Goal: Information Seeking & Learning: Understand process/instructions

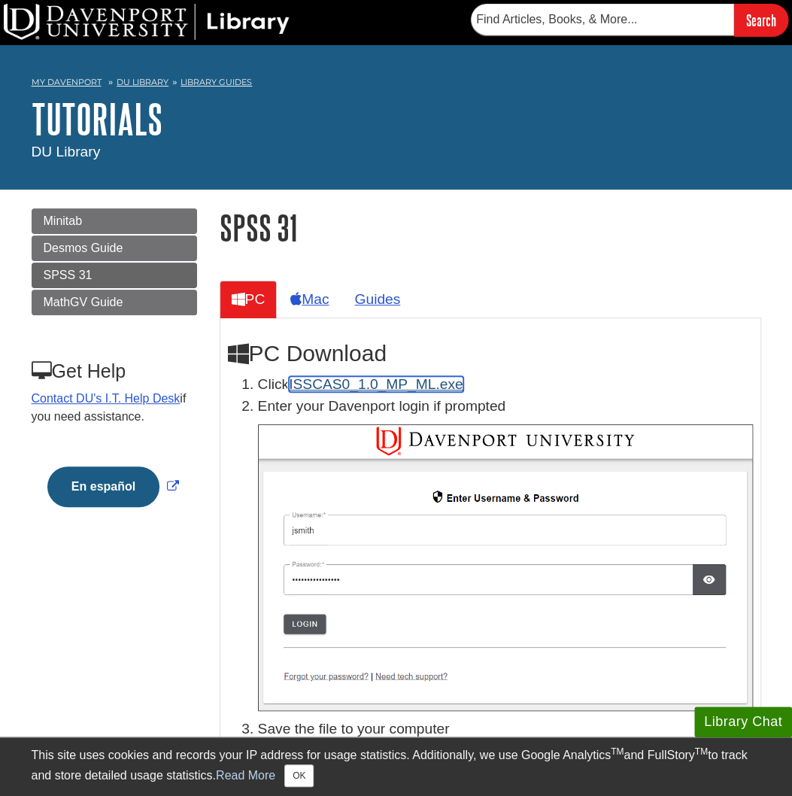
click at [430, 380] on link "ISSCAS0_1.0_MP_ML.exe" at bounding box center [376, 384] width 174 height 16
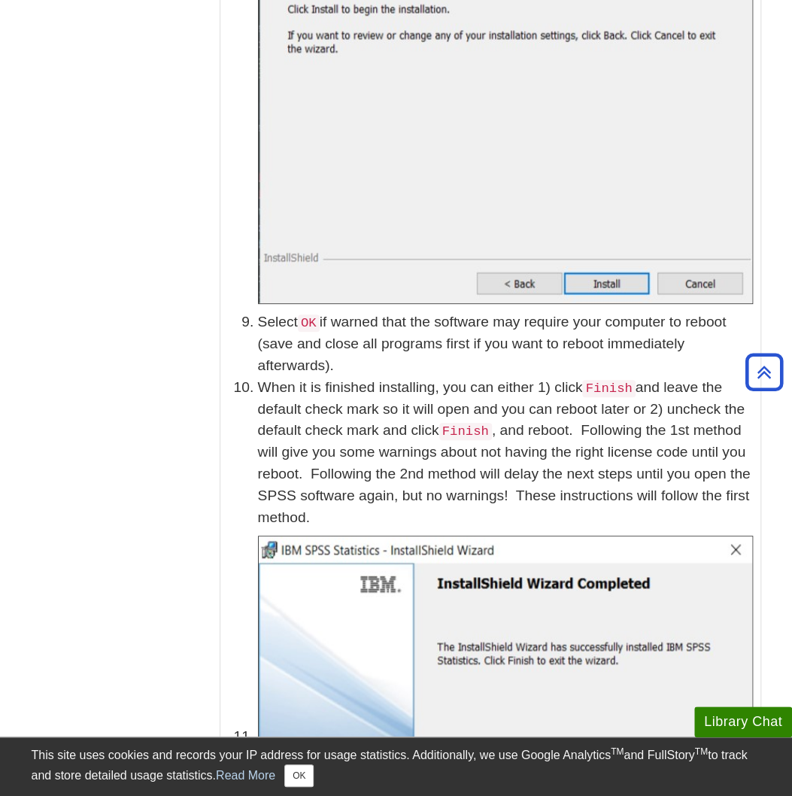
scroll to position [2405, 0]
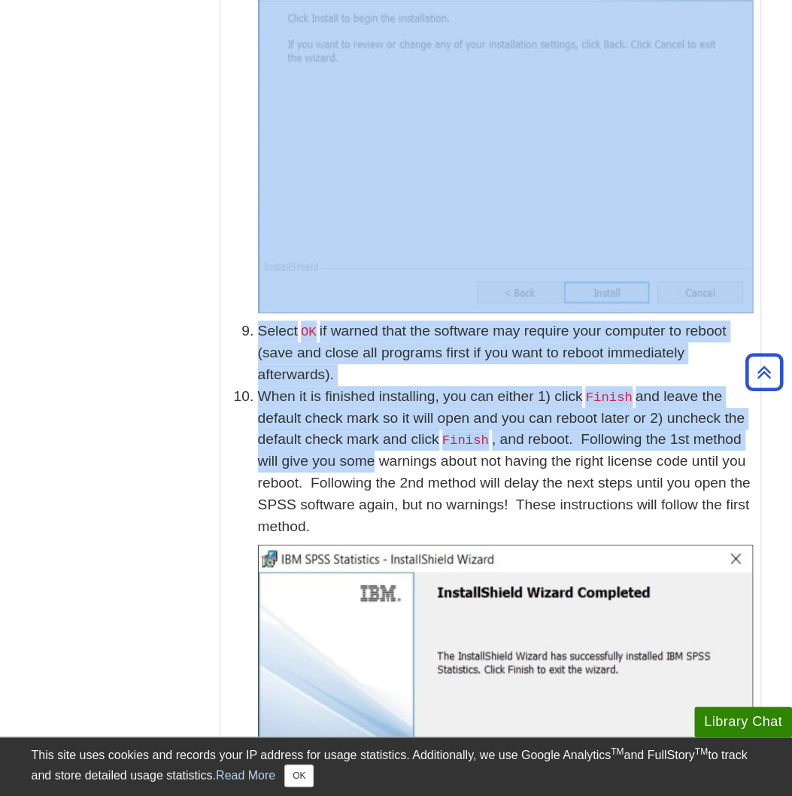
drag, startPoint x: 264, startPoint y: 318, endPoint x: 379, endPoint y: 474, distance: 194.2
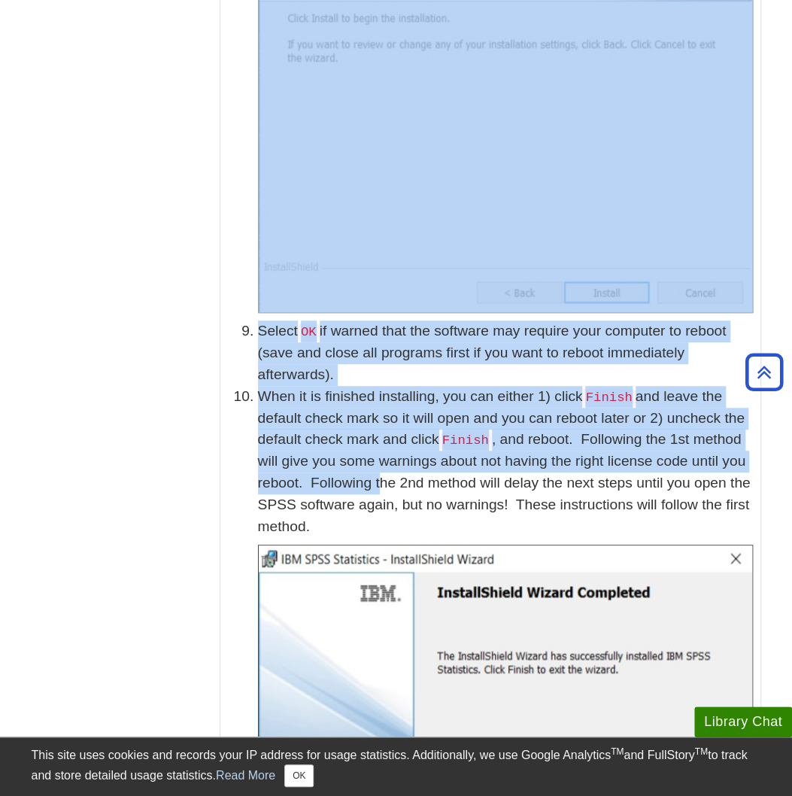
click at [379, 475] on p "When it is finished installing, you can either 1) click Finish and leave the de…" at bounding box center [505, 462] width 495 height 152
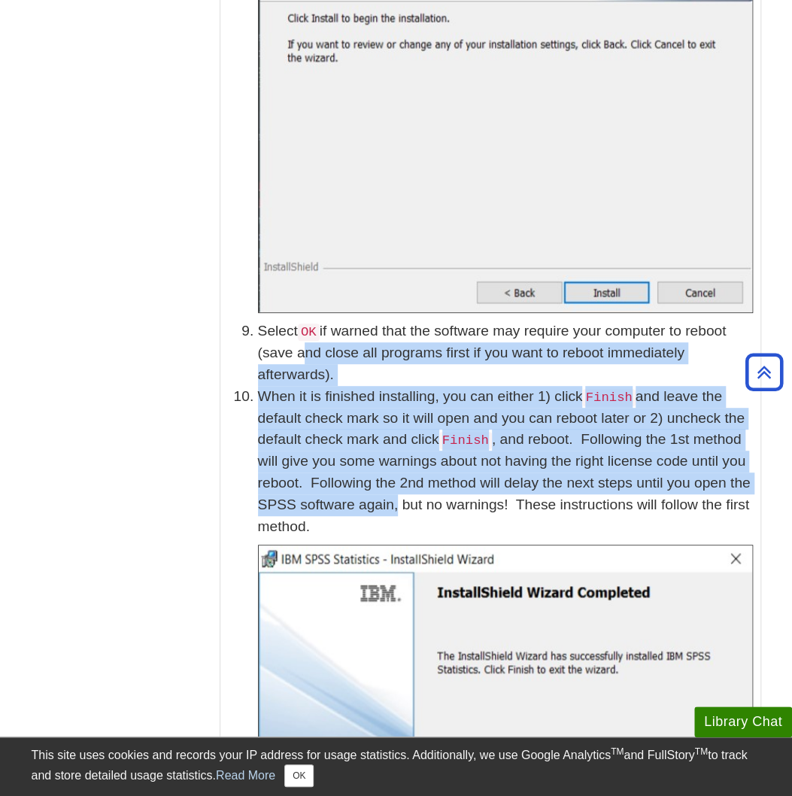
drag, startPoint x: 397, startPoint y: 496, endPoint x: 294, endPoint y: 341, distance: 186.7
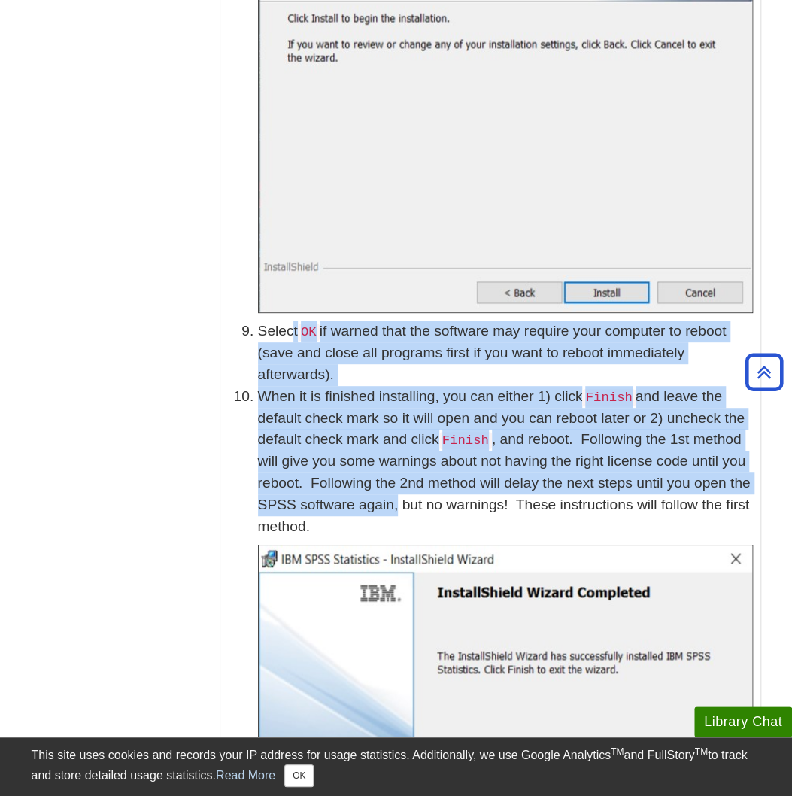
click at [293, 341] on li "Select OK if warned that the software may require your computer to reboot (save…" at bounding box center [505, 352] width 495 height 65
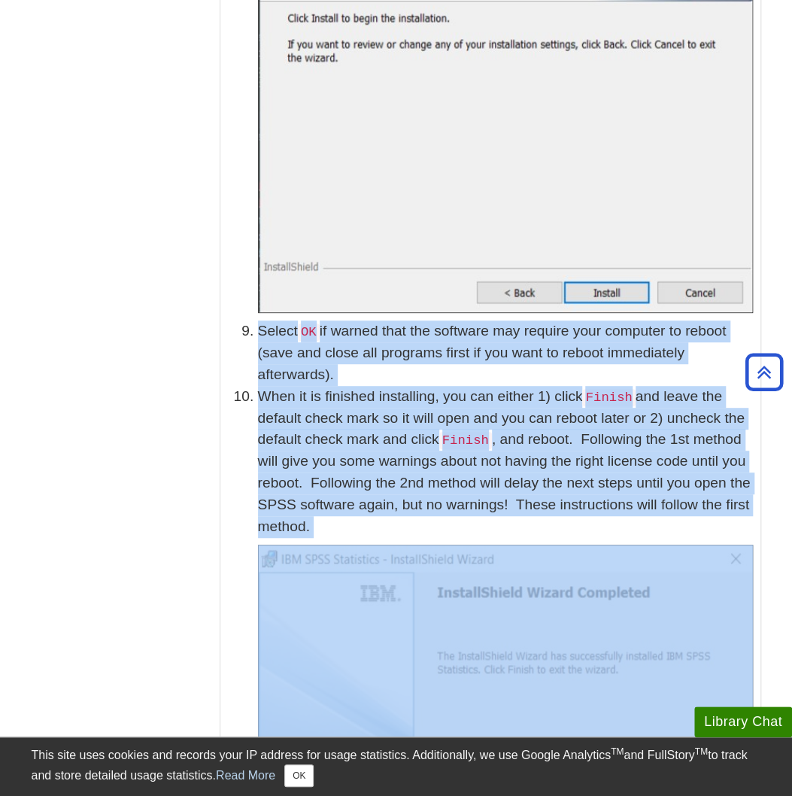
drag, startPoint x: 293, startPoint y: 341, endPoint x: 347, endPoint y: 519, distance: 186.3
click at [347, 519] on p "When it is finished installing, you can either 1) click Finish and leave the de…" at bounding box center [505, 462] width 495 height 152
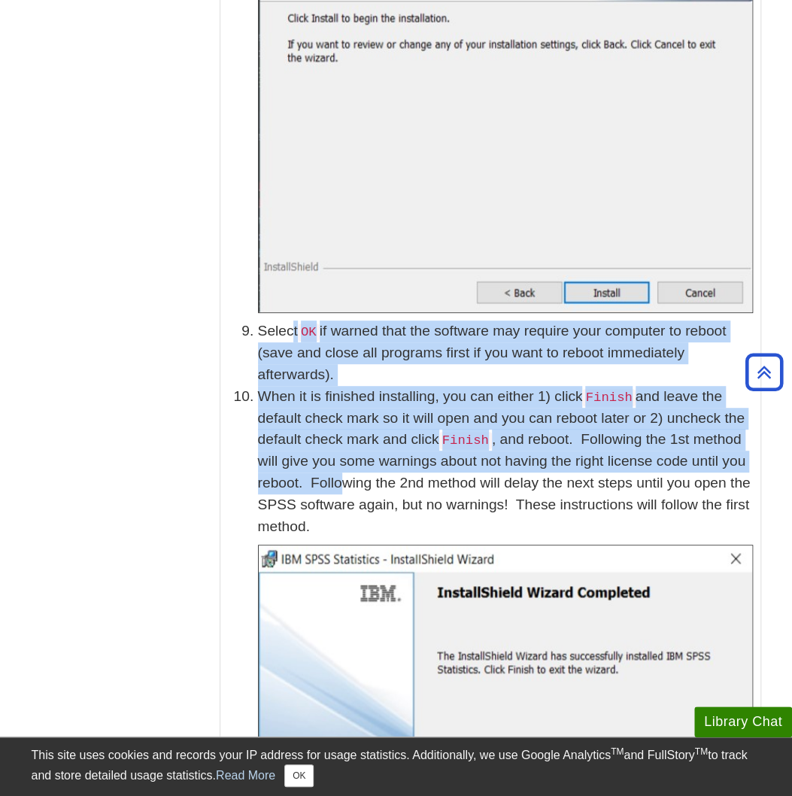
drag, startPoint x: 342, startPoint y: 482, endPoint x: 286, endPoint y: 329, distance: 162.5
click at [283, 324] on li "Select OK if warned that the software may require your computer to reboot (save…" at bounding box center [505, 352] width 495 height 65
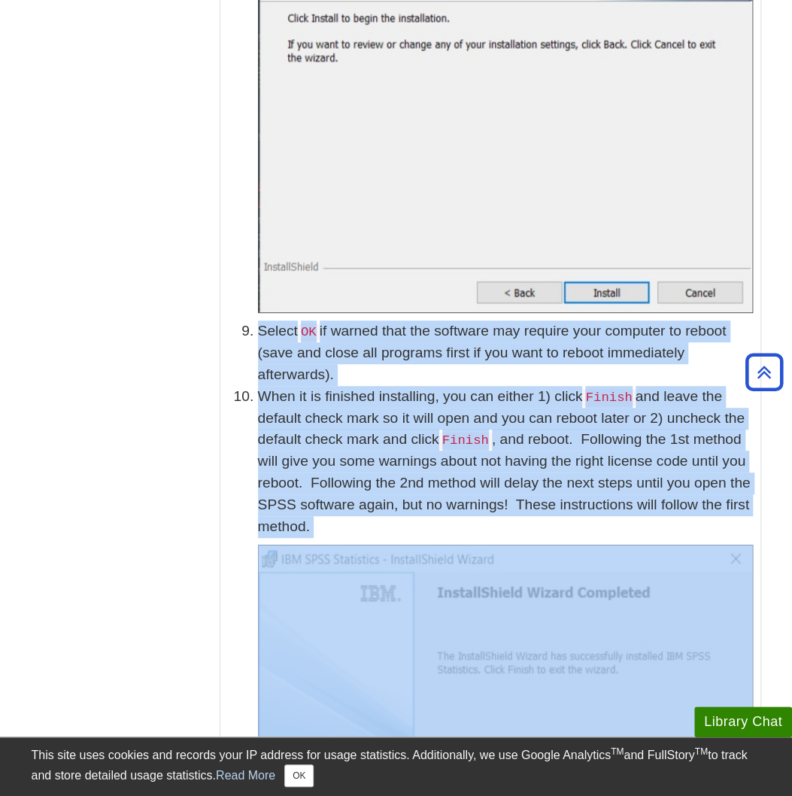
drag, startPoint x: 283, startPoint y: 324, endPoint x: 323, endPoint y: 517, distance: 197.3
click at [314, 496] on p "When it is finished installing, you can either 1) click Finish and leave the de…" at bounding box center [505, 462] width 495 height 152
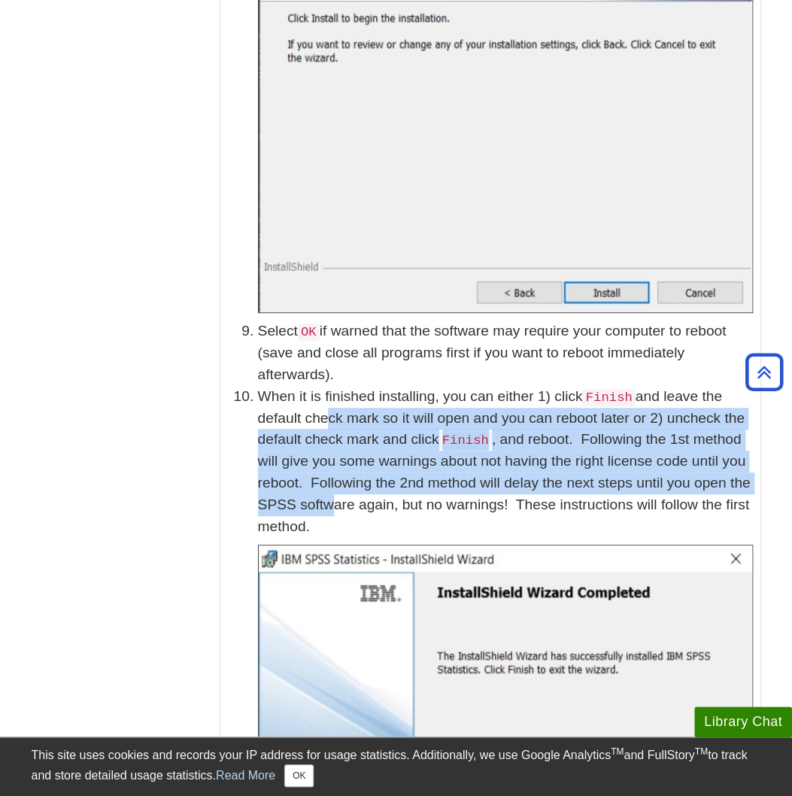
drag, startPoint x: 332, startPoint y: 506, endPoint x: 304, endPoint y: 424, distance: 86.6
click at [305, 425] on p "When it is finished installing, you can either 1) click Finish and leave the de…" at bounding box center [505, 462] width 495 height 152
click at [304, 424] on p "When it is finished installing, you can either 1) click Finish and leave the de…" at bounding box center [505, 462] width 495 height 152
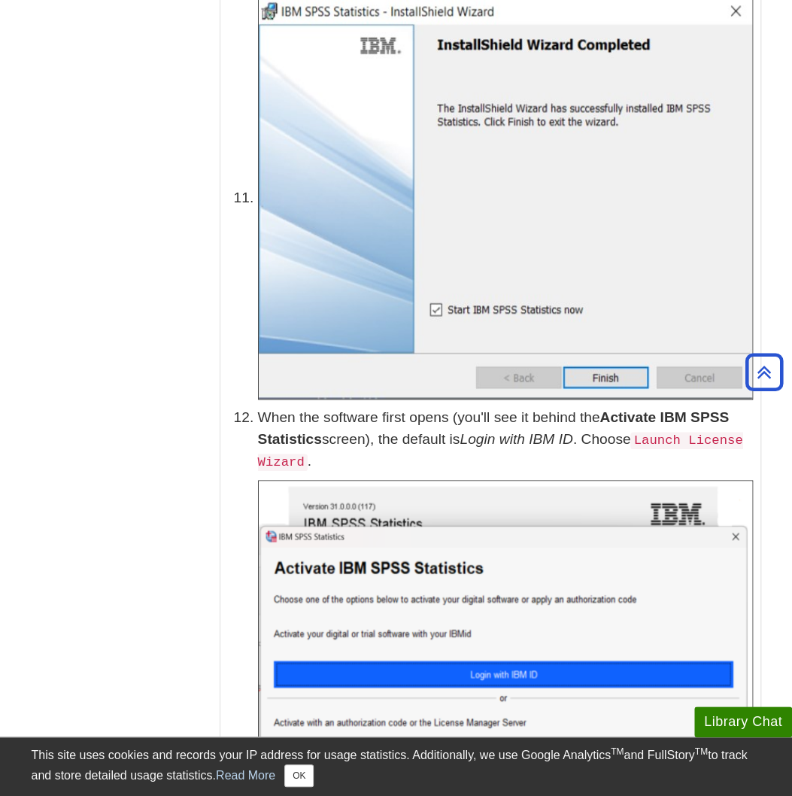
scroll to position [3008, 0]
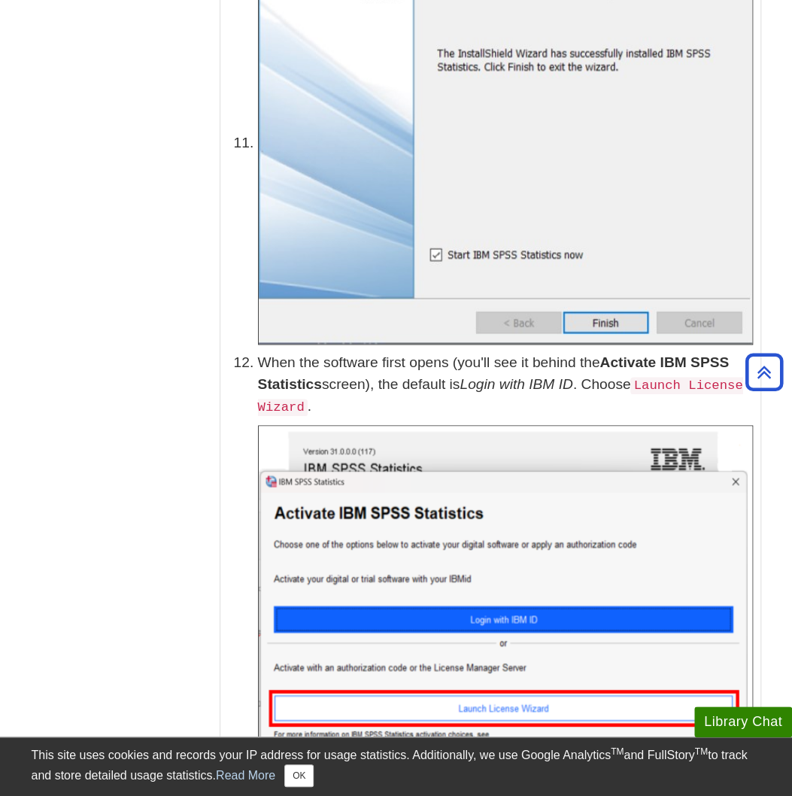
click at [273, 389] on b "Activate IBM SPSS Statistics" at bounding box center [493, 373] width 471 height 38
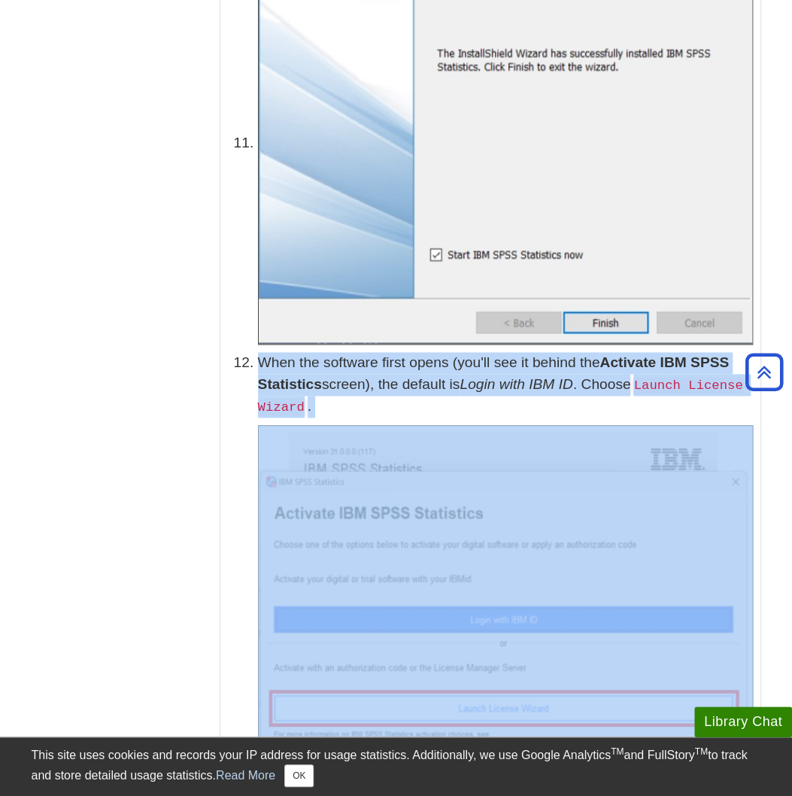
click at [273, 389] on b "Activate IBM SPSS Statistics" at bounding box center [493, 373] width 471 height 38
click at [383, 417] on li "When the software first opens (you'll see it behind the Activate IBM SPSS Stati…" at bounding box center [505, 562] width 495 height 420
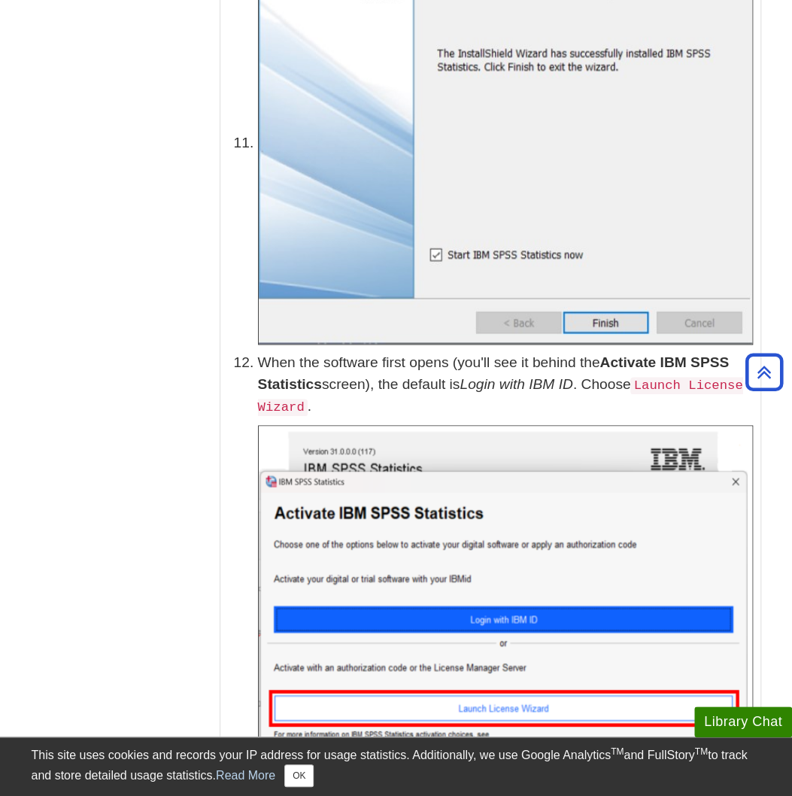
click at [376, 409] on p "When the software first opens (you'll see it behind the Activate IBM SPSS Stati…" at bounding box center [505, 384] width 495 height 65
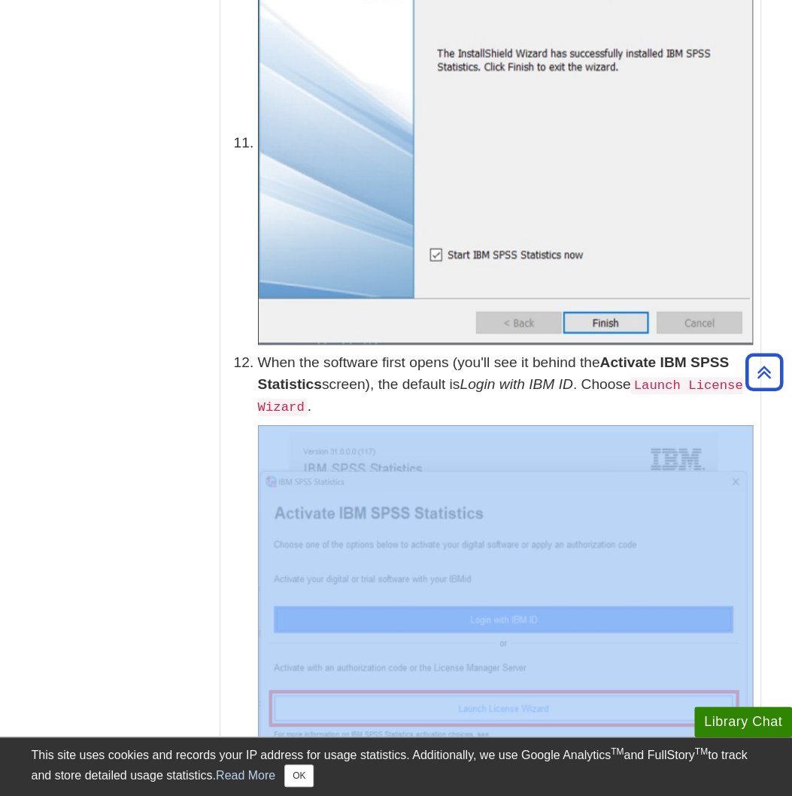
click at [376, 409] on p "When the software first opens (you'll see it behind the Activate IBM SPSS Stati…" at bounding box center [505, 384] width 495 height 65
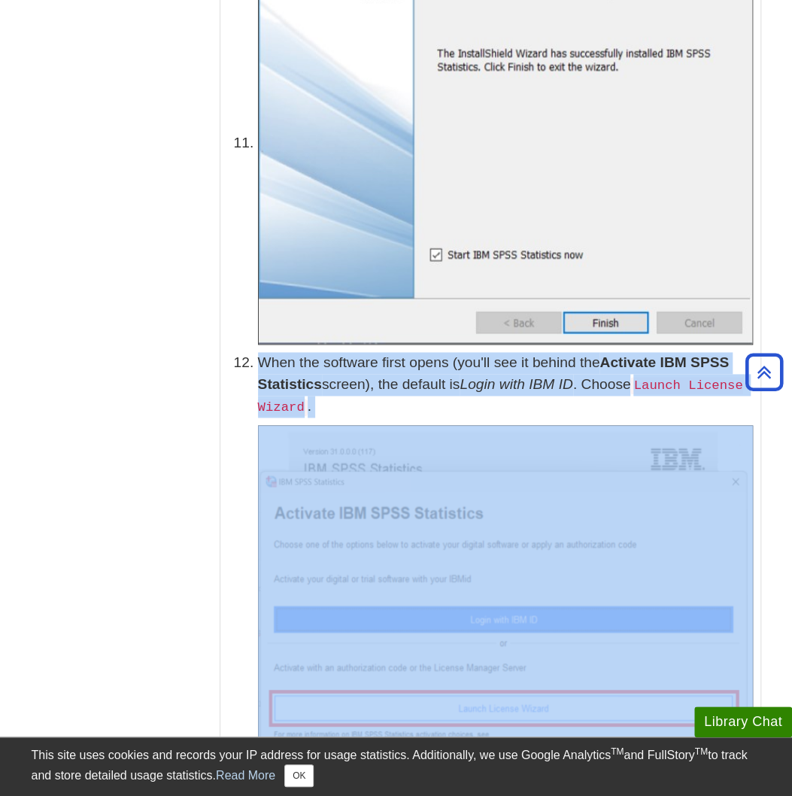
click at [376, 409] on p "When the software first opens (you'll see it behind the Activate IBM SPSS Stati…" at bounding box center [505, 384] width 495 height 65
click at [374, 390] on p "When the software first opens (you'll see it behind the Activate IBM SPSS Stati…" at bounding box center [505, 384] width 495 height 65
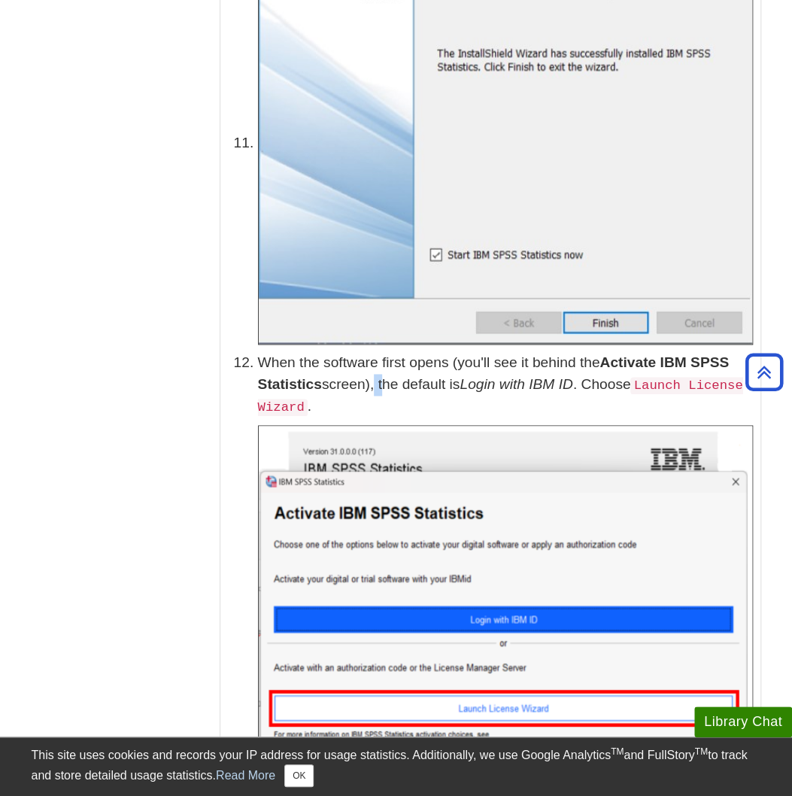
click at [374, 390] on p "When the software first opens (you'll see it behind the Activate IBM SPSS Stati…" at bounding box center [505, 384] width 495 height 65
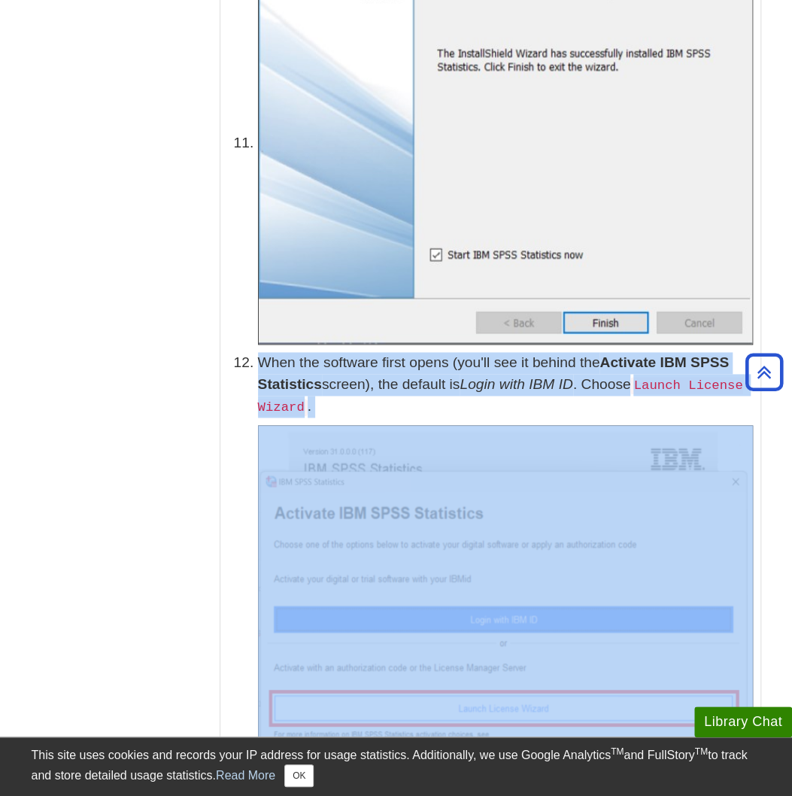
click at [374, 390] on p "When the software first opens (you'll see it behind the Activate IBM SPSS Stati…" at bounding box center [505, 384] width 495 height 65
click at [419, 422] on li "When the software first opens (you'll see it behind the Activate IBM SPSS Stati…" at bounding box center [505, 562] width 495 height 420
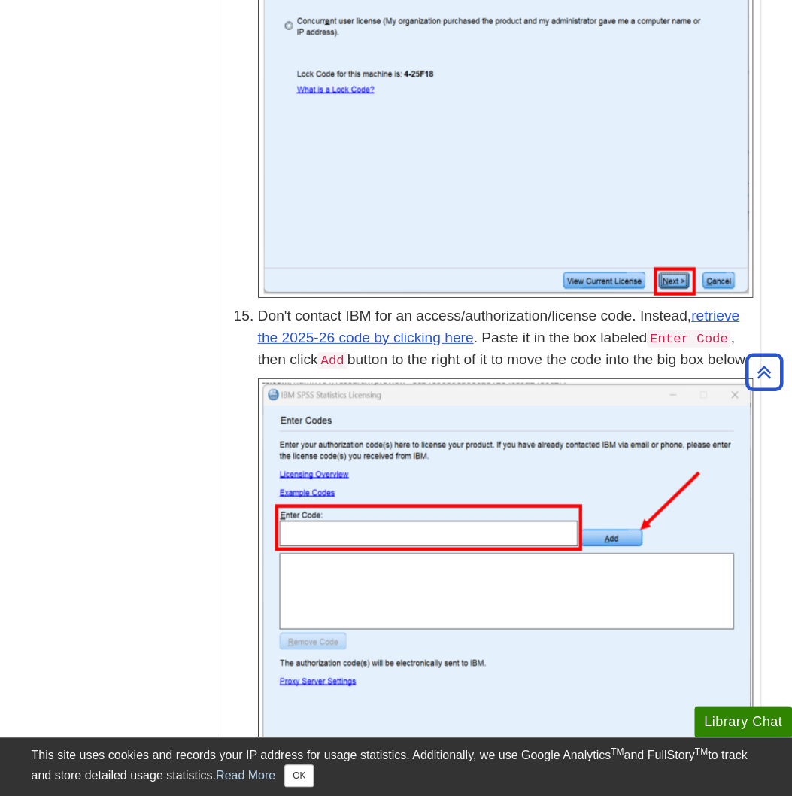
scroll to position [3985, 0]
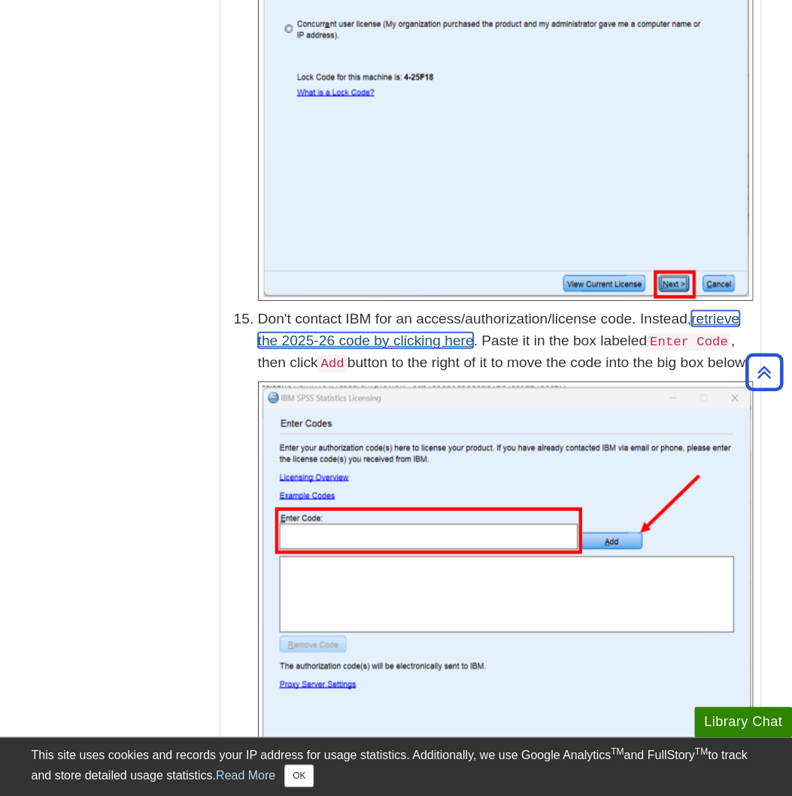
click at [443, 344] on link "retrieve the 2025-26 code by clicking here" at bounding box center [498, 330] width 481 height 38
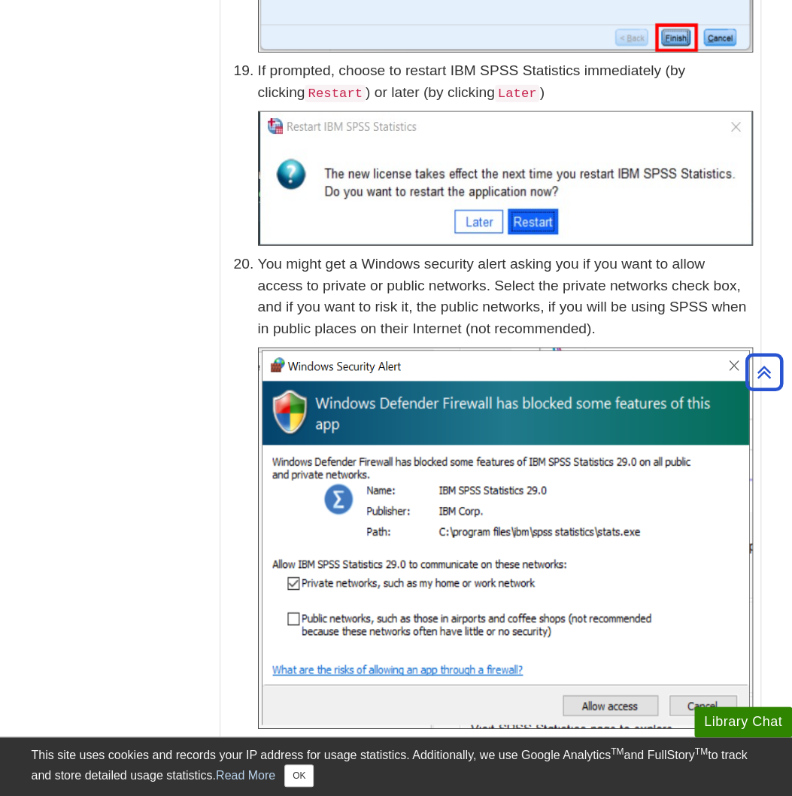
scroll to position [6166, 0]
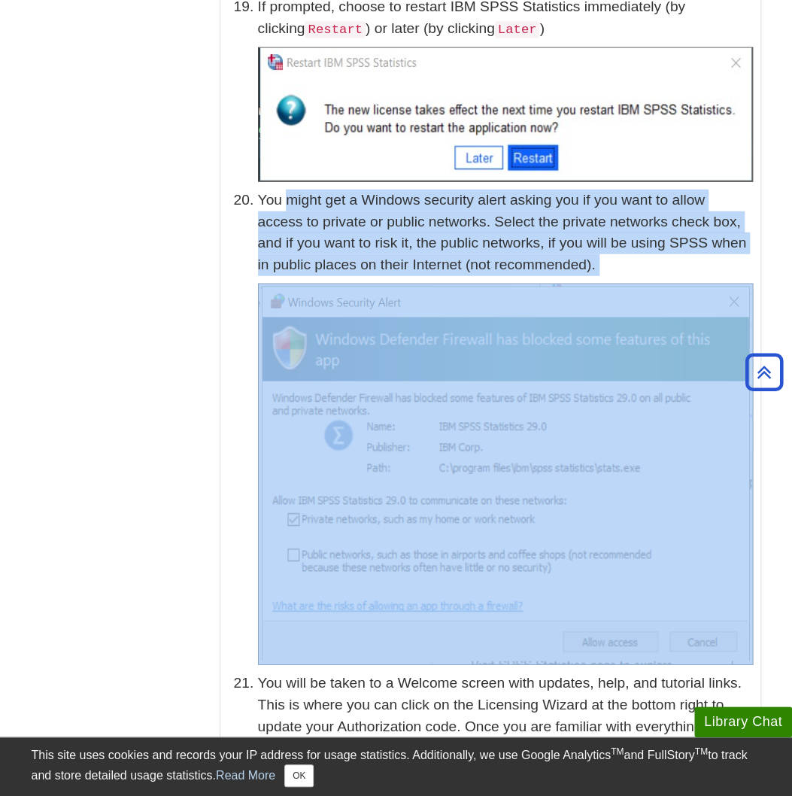
drag, startPoint x: 285, startPoint y: 200, endPoint x: 640, endPoint y: 289, distance: 365.8
click at [640, 289] on li "You might get a Windows security alert asking you if you want to allow access t…" at bounding box center [505, 426] width 495 height 475
click at [601, 241] on p "You might get a Windows security alert asking you if you want to allow access t…" at bounding box center [505, 232] width 495 height 86
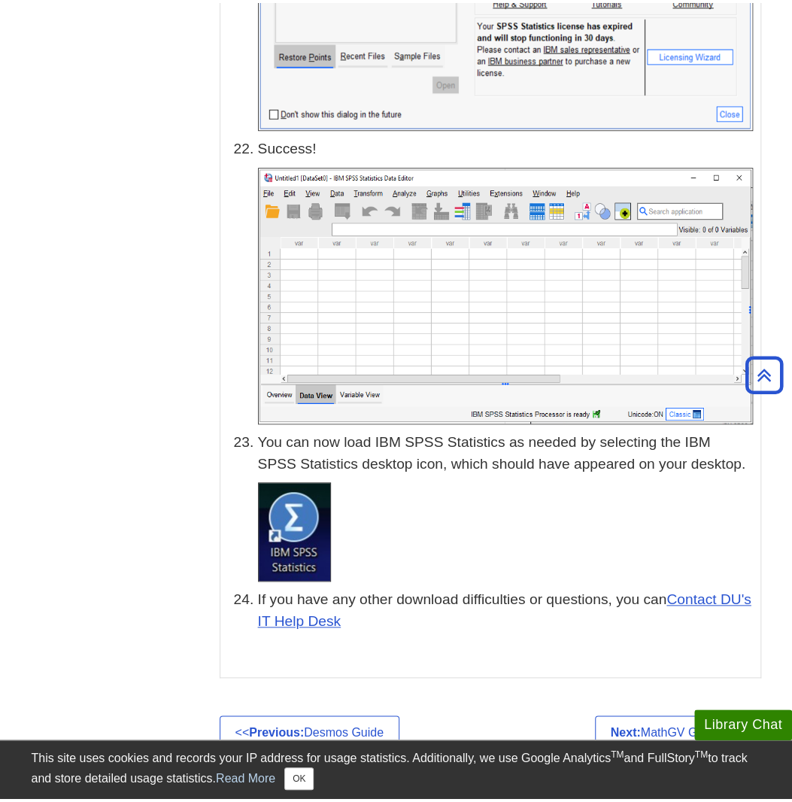
scroll to position [7294, 0]
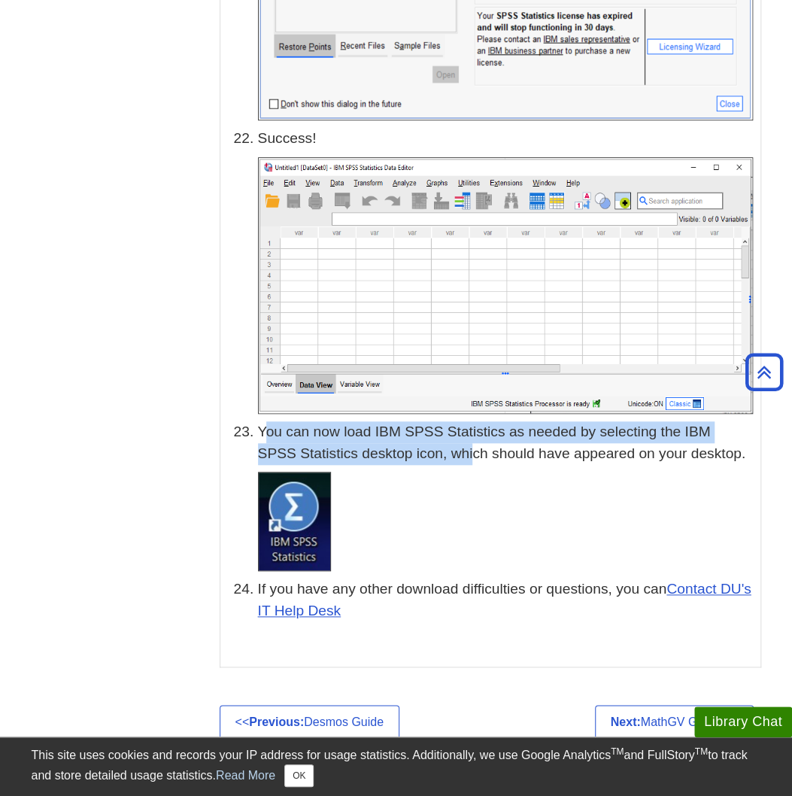
drag, startPoint x: 265, startPoint y: 433, endPoint x: 502, endPoint y: 450, distance: 237.5
click at [474, 459] on p "You can now load IBM SPSS Statistics as needed by selecting the IBM SPSS Statis…" at bounding box center [505, 443] width 495 height 44
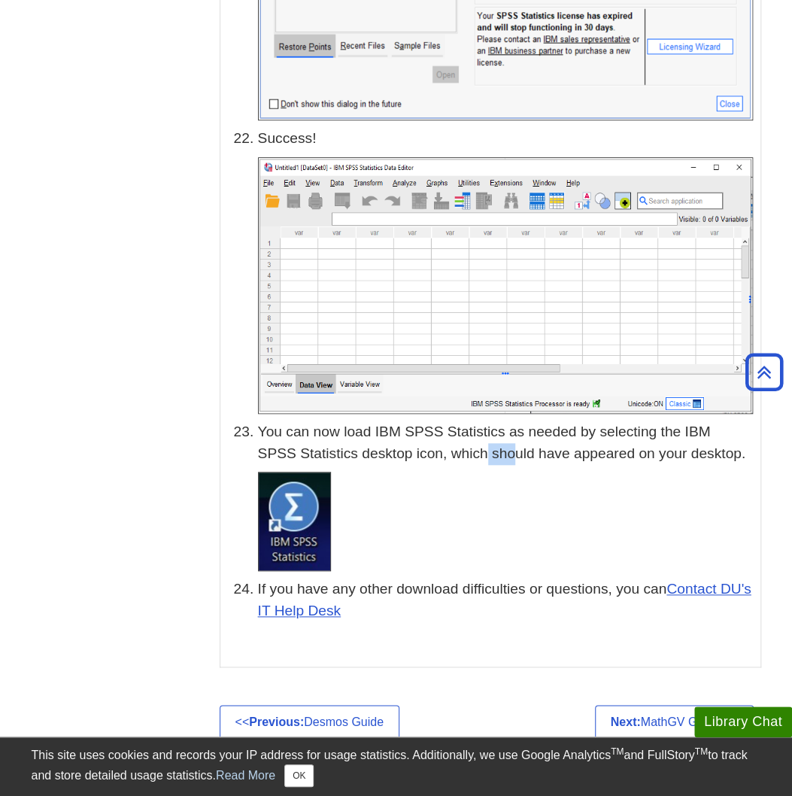
drag, startPoint x: 502, startPoint y: 450, endPoint x: 520, endPoint y: 446, distance: 18.6
click at [520, 447] on p "You can now load IBM SPSS Statistics as needed by selecting the IBM SPSS Statis…" at bounding box center [505, 443] width 495 height 44
click at [520, 446] on p "You can now load IBM SPSS Statistics as needed by selecting the IBM SPSS Statis…" at bounding box center [505, 443] width 495 height 44
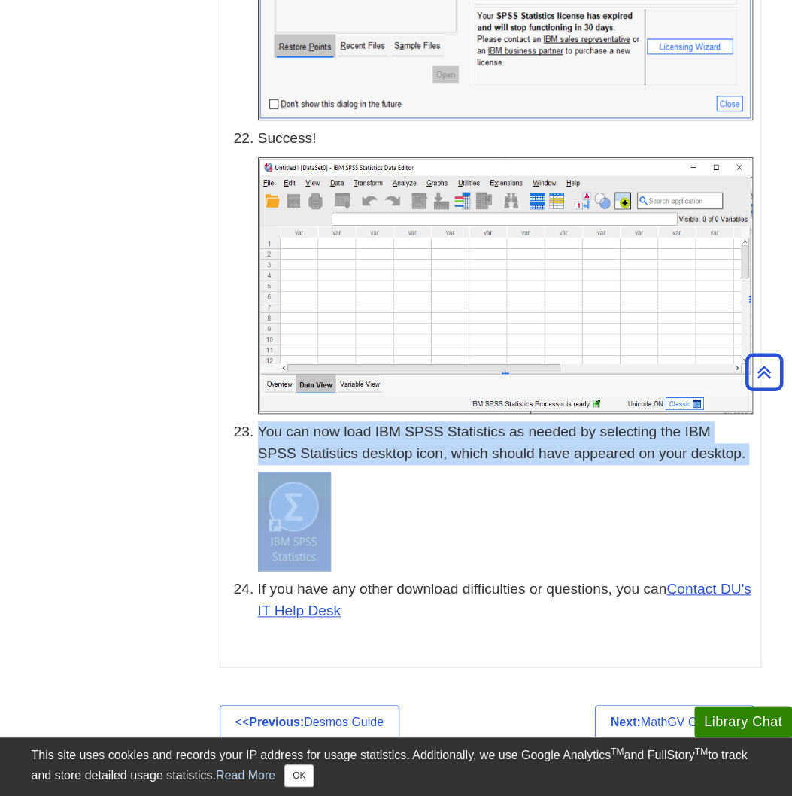
click at [520, 446] on p "You can now load IBM SPSS Statistics as needed by selecting the IBM SPSS Statis…" at bounding box center [505, 443] width 495 height 44
